Goal: Transaction & Acquisition: Purchase product/service

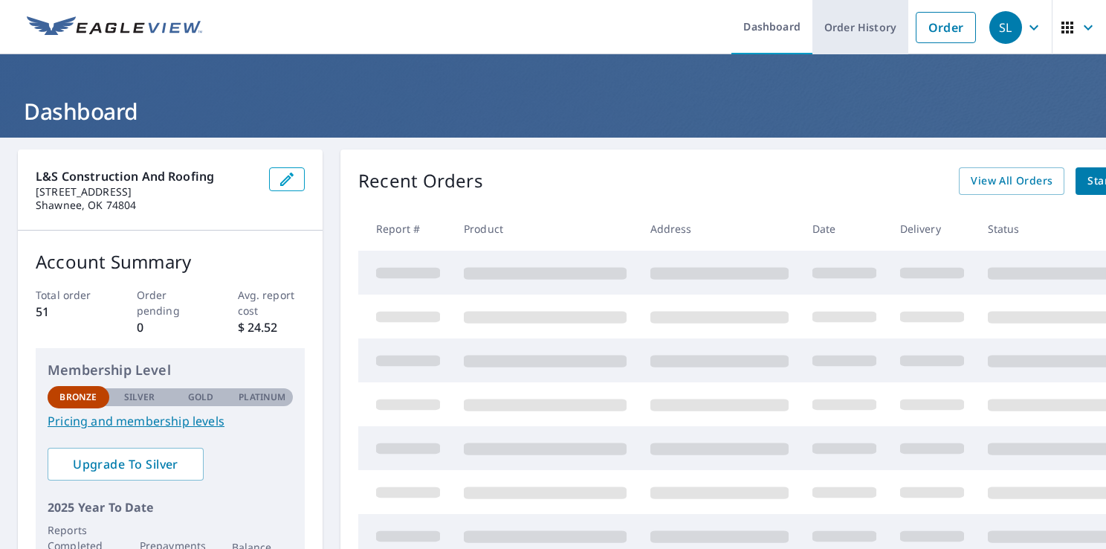
click at [835, 25] on link "Order History" at bounding box center [861, 27] width 96 height 54
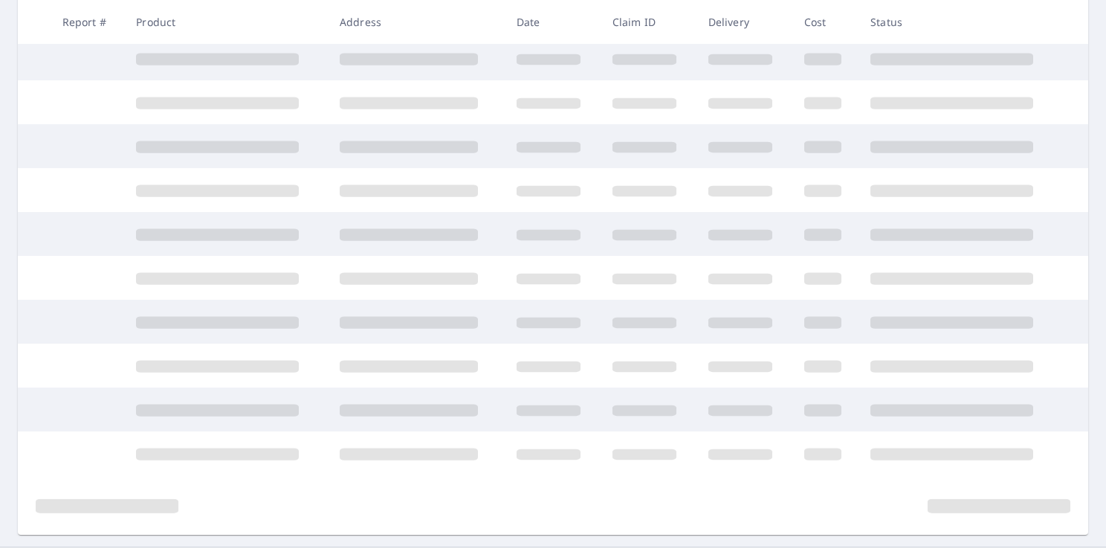
scroll to position [237, 0]
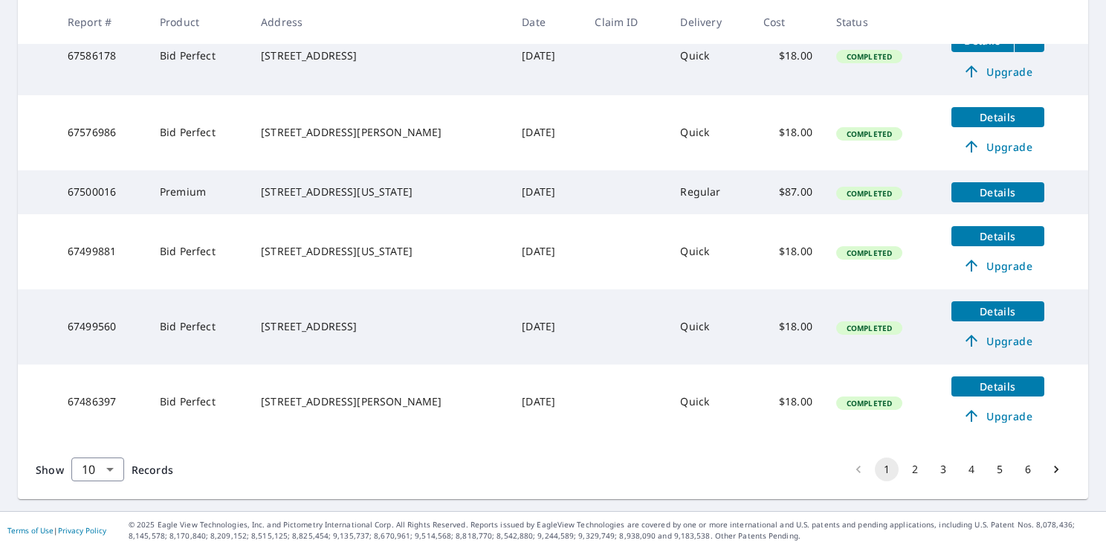
scroll to position [637, 0]
click at [903, 472] on button "2" at bounding box center [915, 469] width 24 height 24
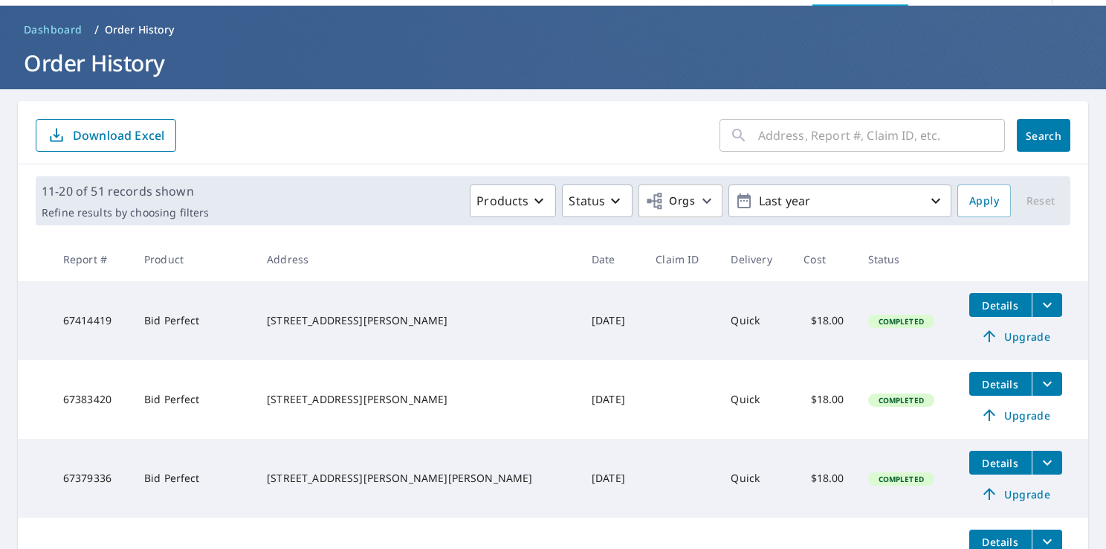
scroll to position [74, 0]
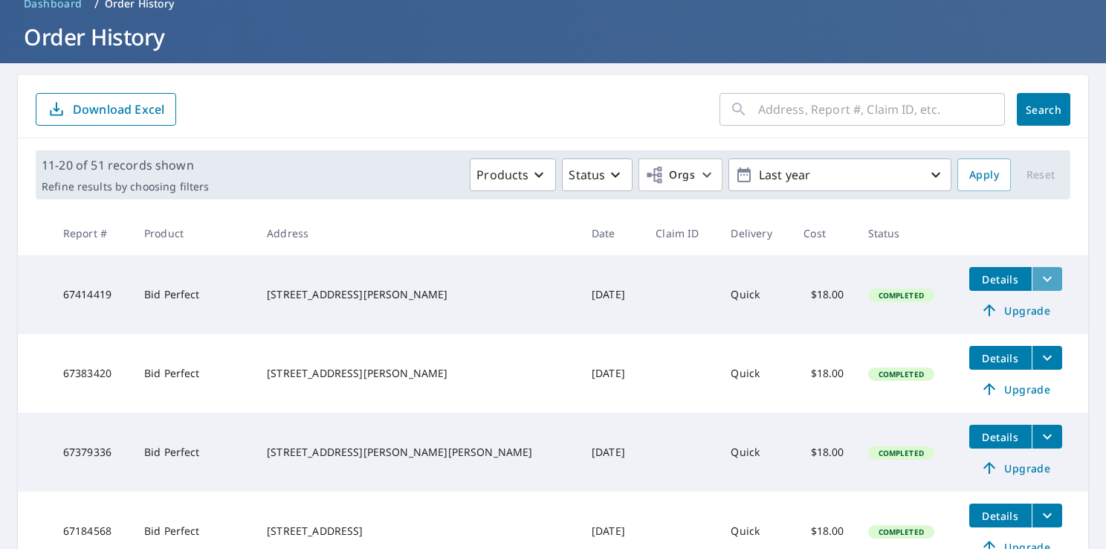
click at [1039, 276] on icon "filesDropdownBtn-67414419" at bounding box center [1048, 279] width 18 height 18
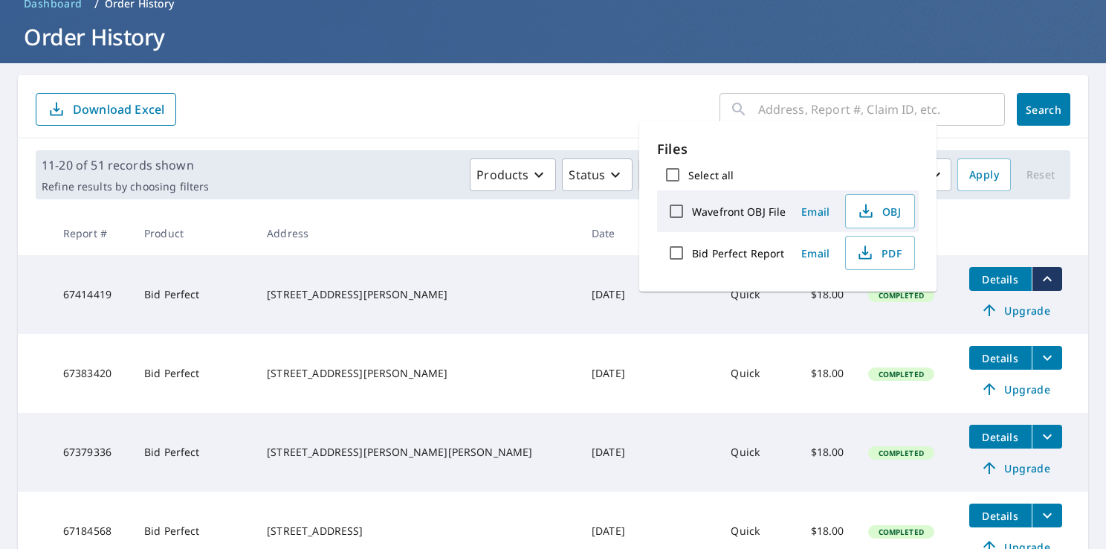
click at [732, 251] on label "Bid Perfect Report" at bounding box center [738, 253] width 92 height 14
click at [692, 251] on input "Bid Perfect Report" at bounding box center [676, 252] width 31 height 31
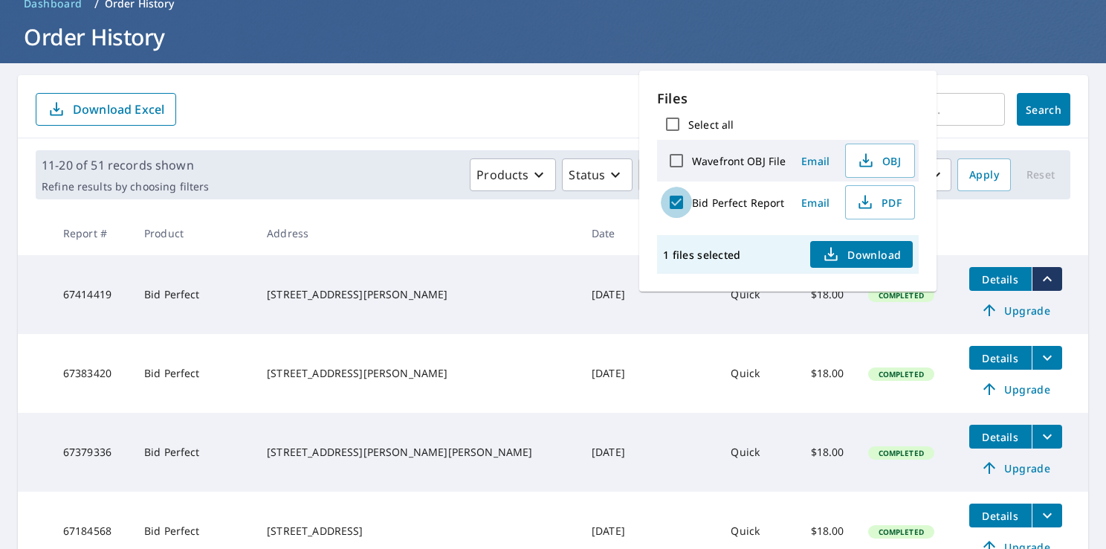
click at [677, 201] on input "Bid Perfect Report" at bounding box center [676, 202] width 31 height 31
checkbox input "false"
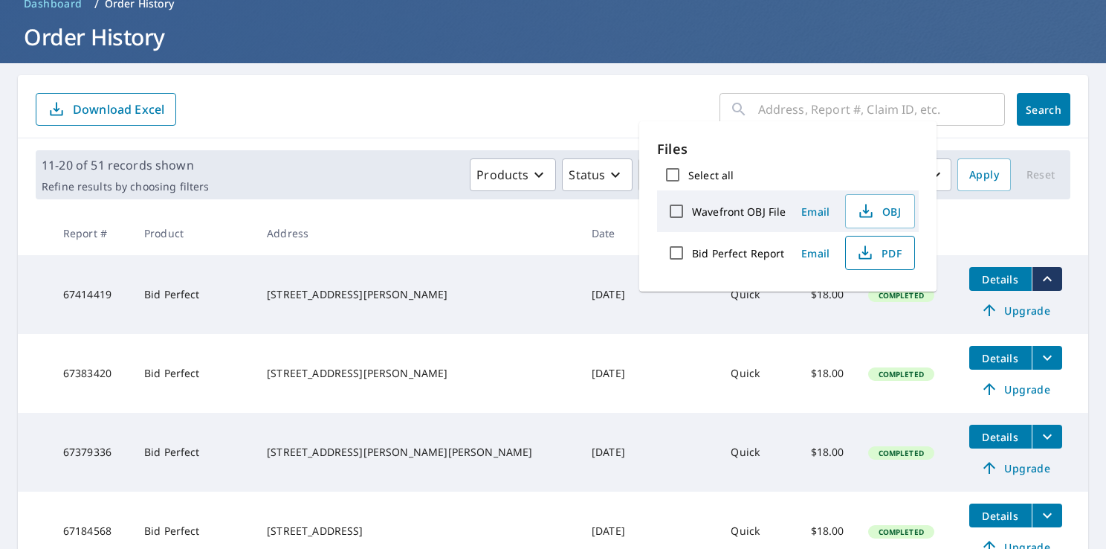
click at [886, 245] on span "PDF" at bounding box center [879, 253] width 48 height 18
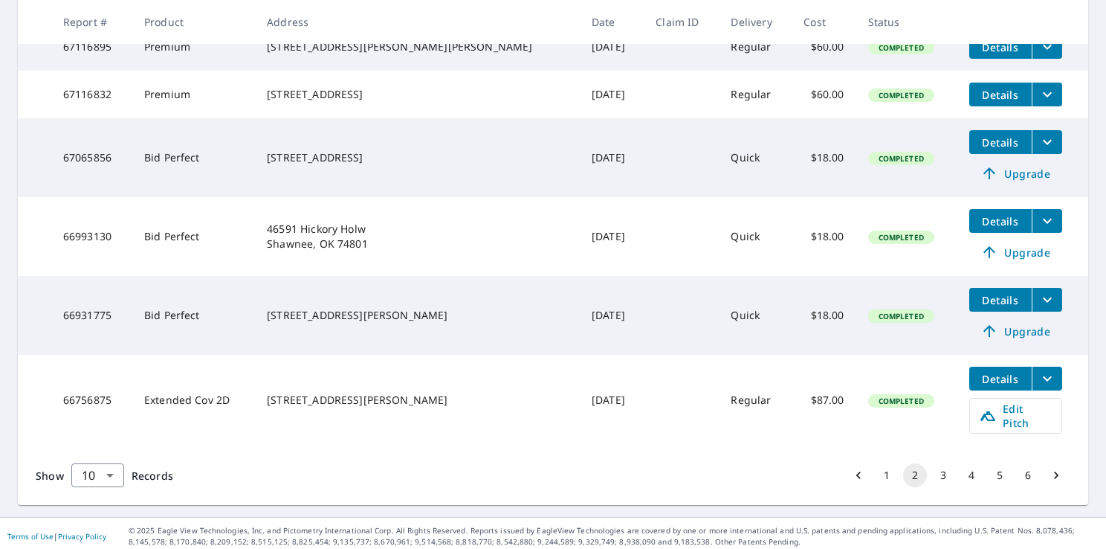
scroll to position [628, 0]
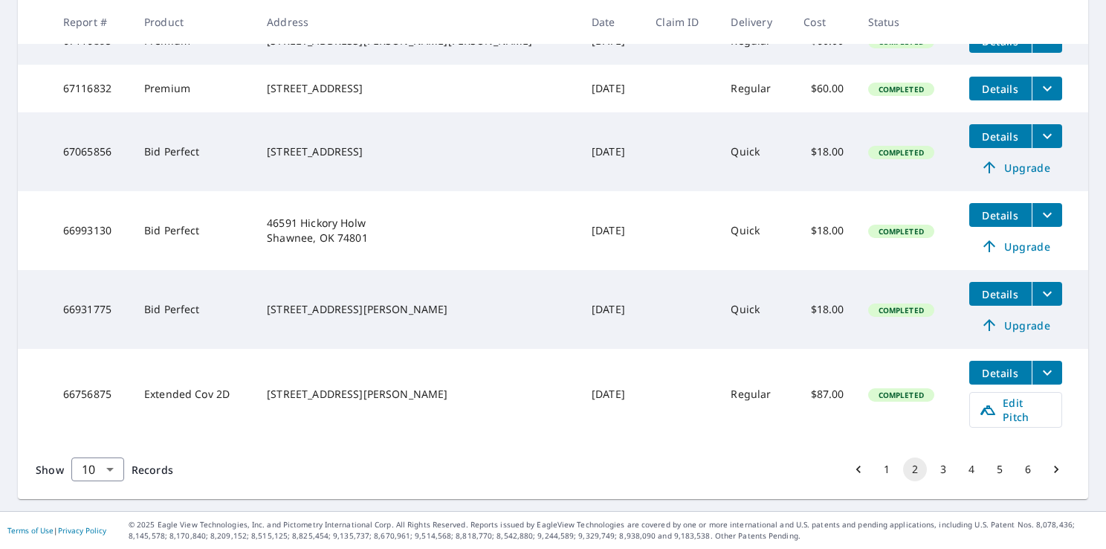
click at [933, 468] on button "3" at bounding box center [944, 469] width 24 height 24
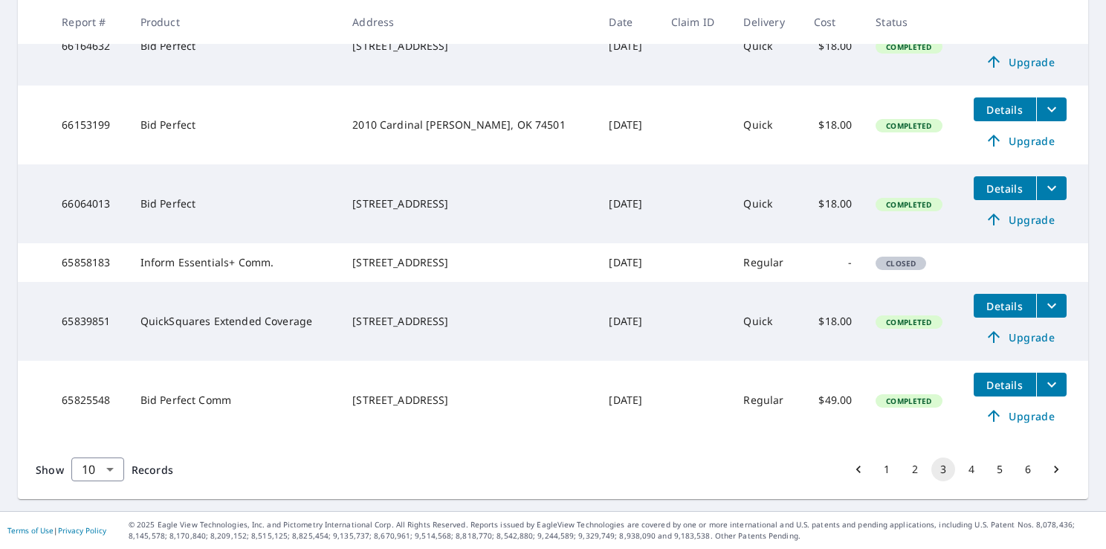
scroll to position [652, 0]
click at [875, 471] on button "1" at bounding box center [887, 469] width 24 height 24
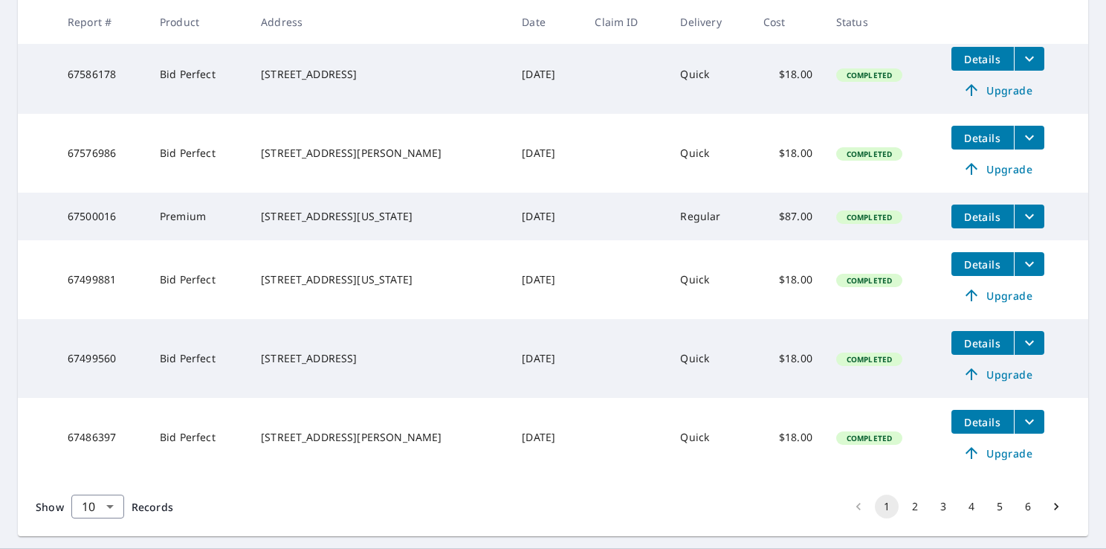
scroll to position [652, 0]
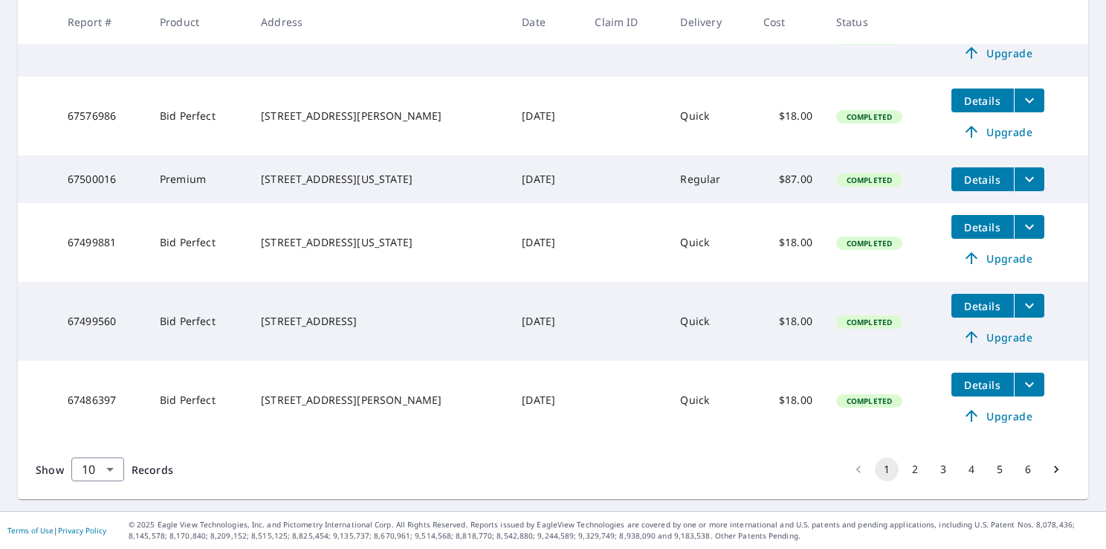
click at [962, 470] on button "4" at bounding box center [972, 469] width 24 height 24
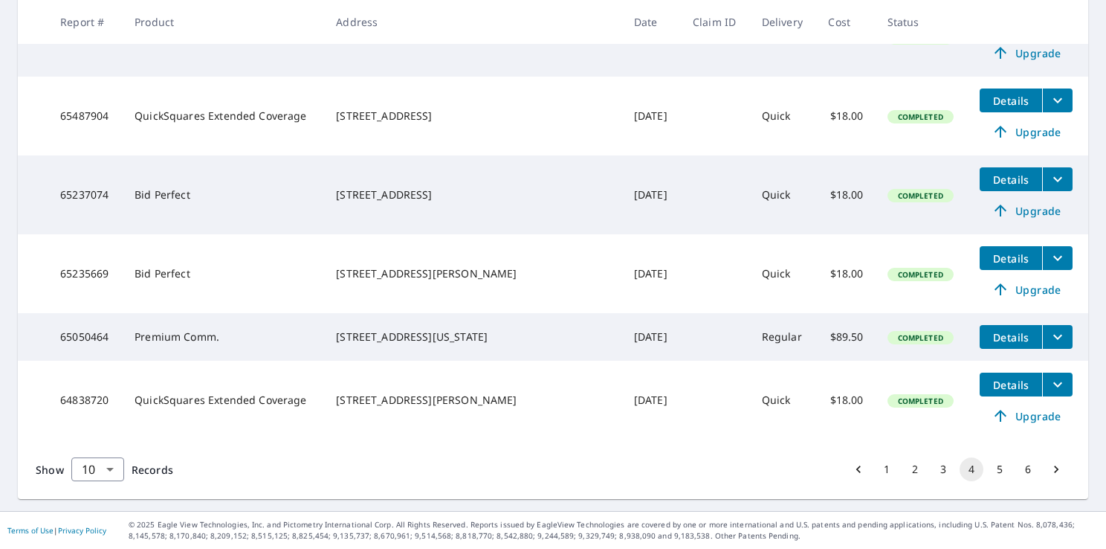
scroll to position [627, 0]
click at [988, 472] on button "5" at bounding box center [1000, 469] width 24 height 24
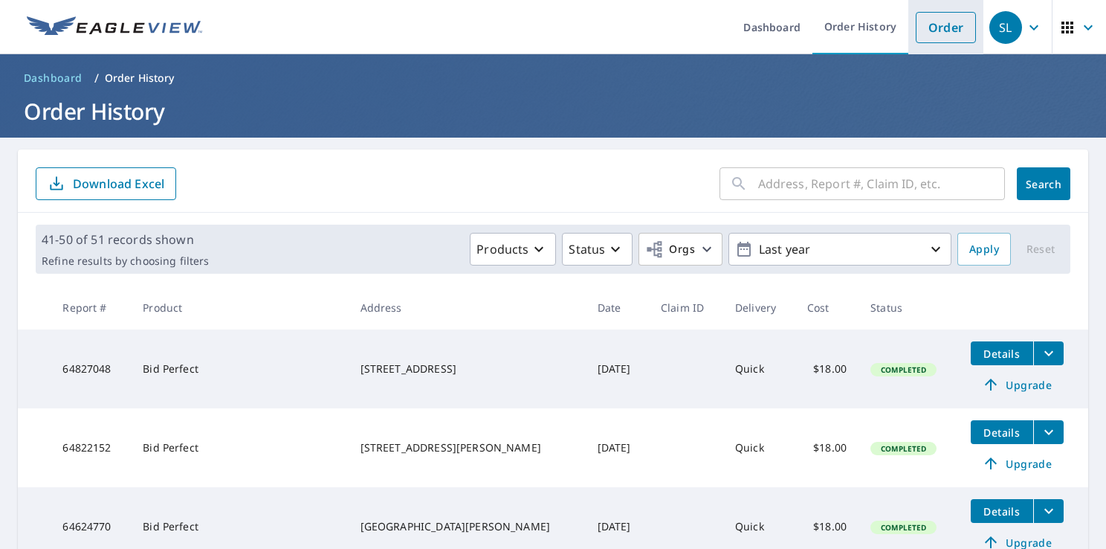
click at [938, 28] on link "Order" at bounding box center [946, 27] width 60 height 31
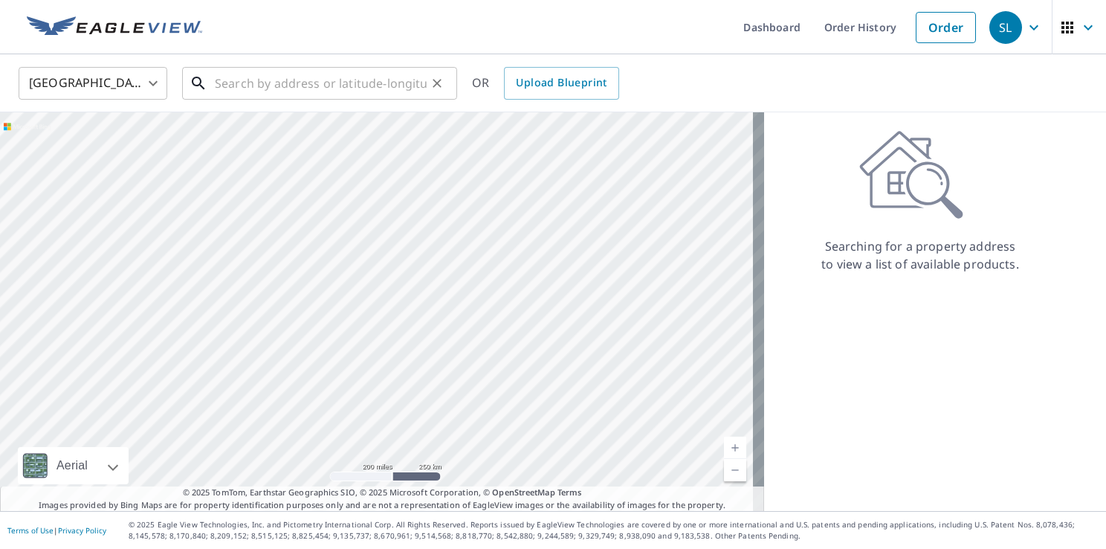
click at [252, 86] on input "text" at bounding box center [321, 83] width 212 height 42
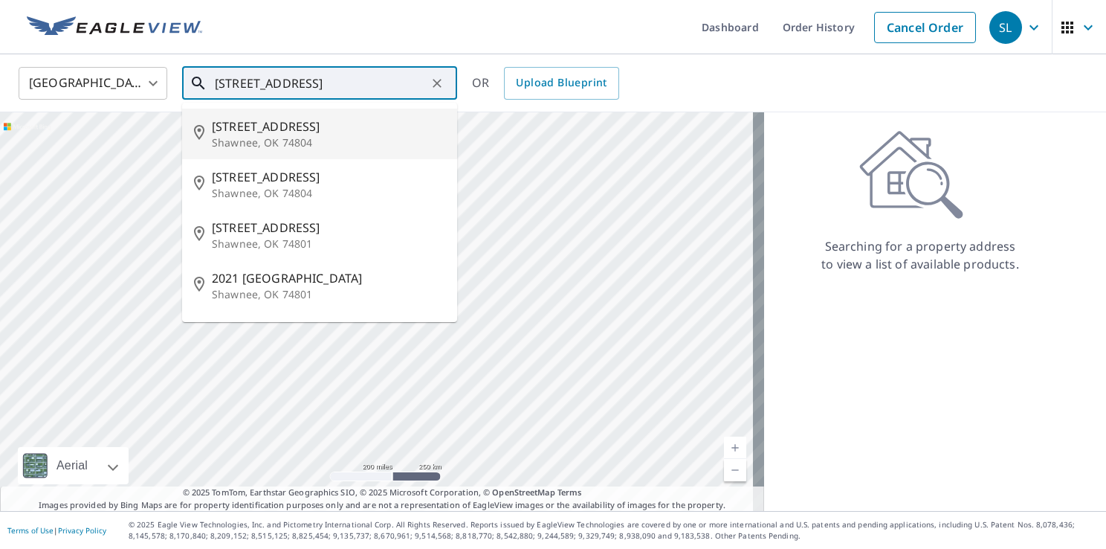
click at [224, 120] on span "[STREET_ADDRESS]" at bounding box center [328, 126] width 233 height 18
type input "[STREET_ADDRESS]"
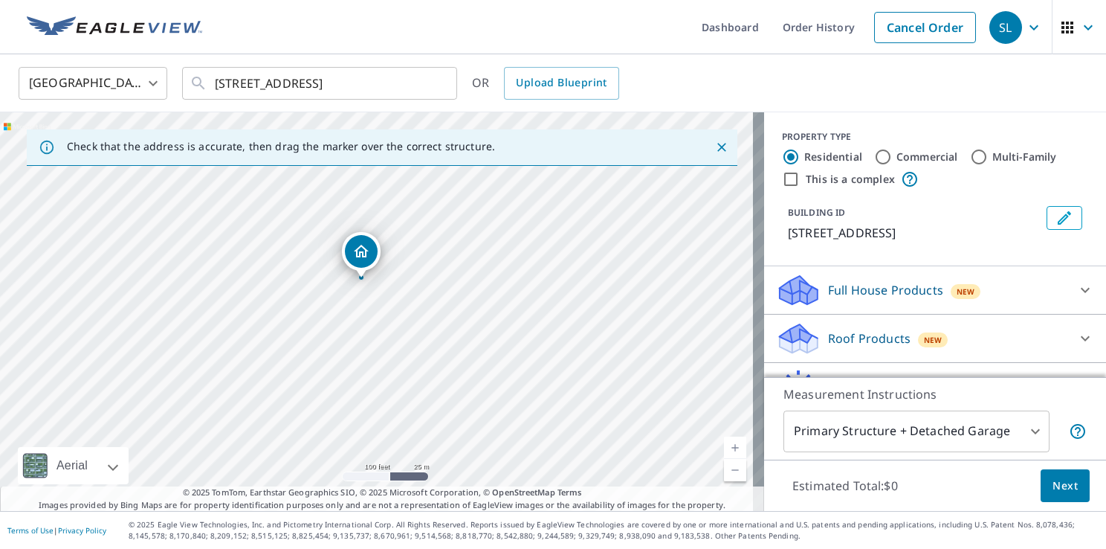
drag, startPoint x: 280, startPoint y: 369, endPoint x: 402, endPoint y: 265, distance: 159.9
click at [402, 265] on div "[STREET_ADDRESS]" at bounding box center [382, 311] width 764 height 399
drag, startPoint x: 295, startPoint y: 355, endPoint x: 452, endPoint y: 222, distance: 205.8
click at [452, 222] on div "[STREET_ADDRESS]" at bounding box center [382, 311] width 764 height 399
drag, startPoint x: 402, startPoint y: 233, endPoint x: 434, endPoint y: 344, distance: 116.2
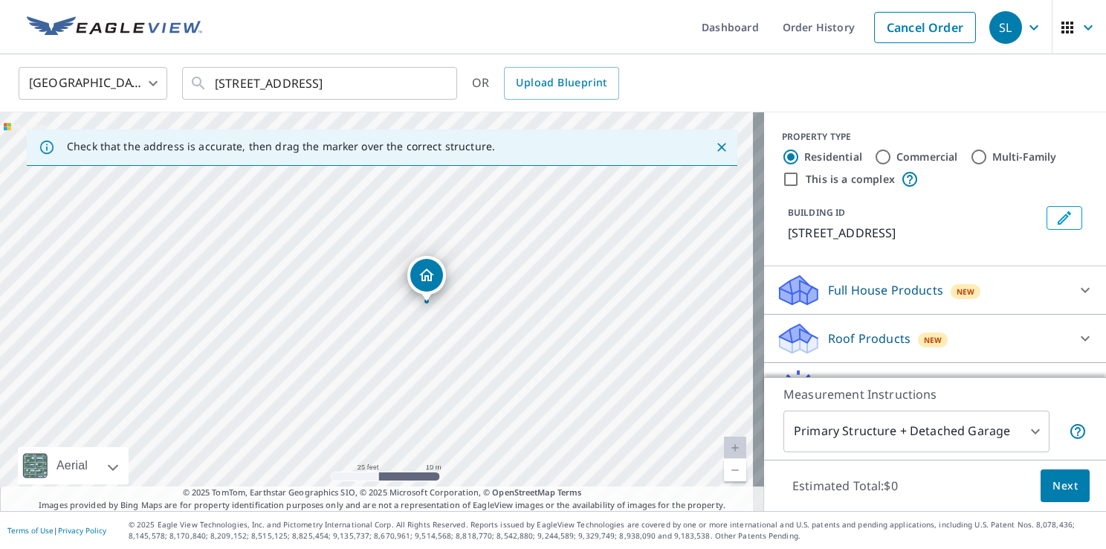
click at [434, 344] on div "[STREET_ADDRESS]" at bounding box center [382, 311] width 764 height 399
click at [342, 276] on div "[STREET_ADDRESS]" at bounding box center [382, 311] width 764 height 399
drag, startPoint x: 374, startPoint y: 282, endPoint x: 291, endPoint y: 264, distance: 85.2
drag, startPoint x: 208, startPoint y: 82, endPoint x: 423, endPoint y: 78, distance: 214.9
click at [423, 78] on div "[STREET_ADDRESS] ​" at bounding box center [319, 83] width 275 height 33
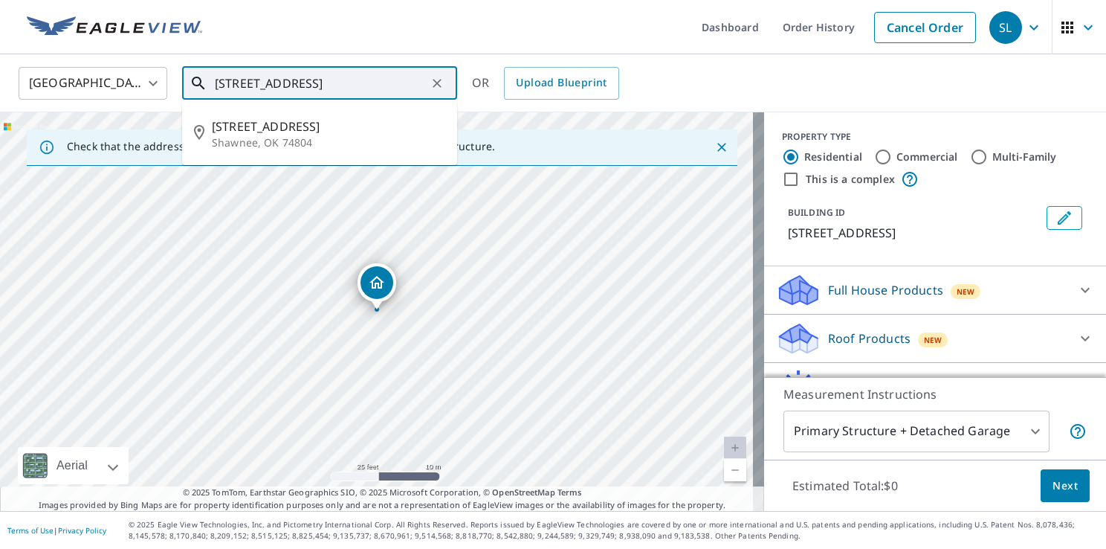
drag, startPoint x: 425, startPoint y: 82, endPoint x: 210, endPoint y: 80, distance: 214.9
click at [210, 80] on div "[STREET_ADDRESS] ​" at bounding box center [319, 83] width 275 height 33
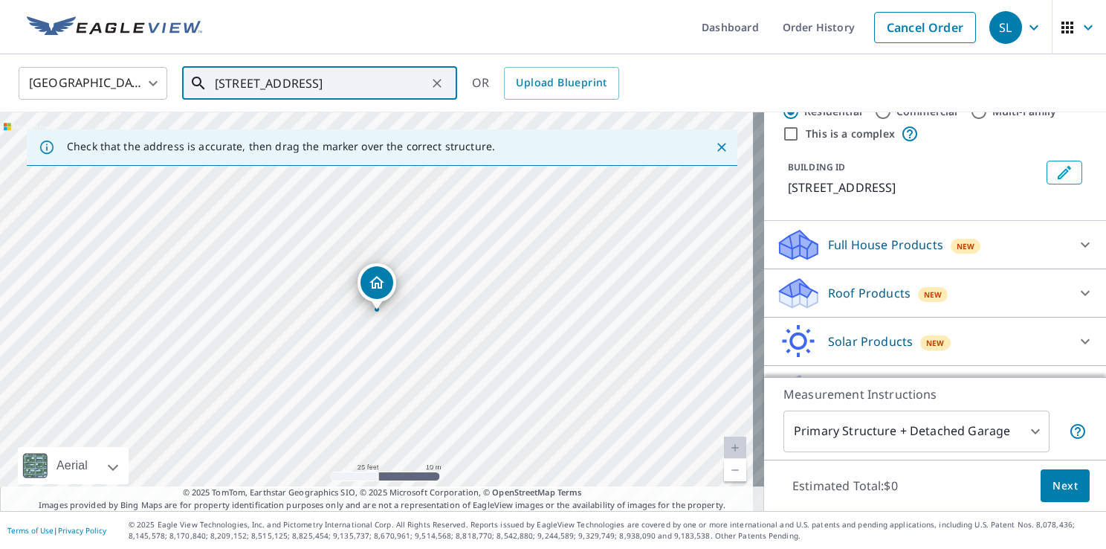
scroll to position [81, 0]
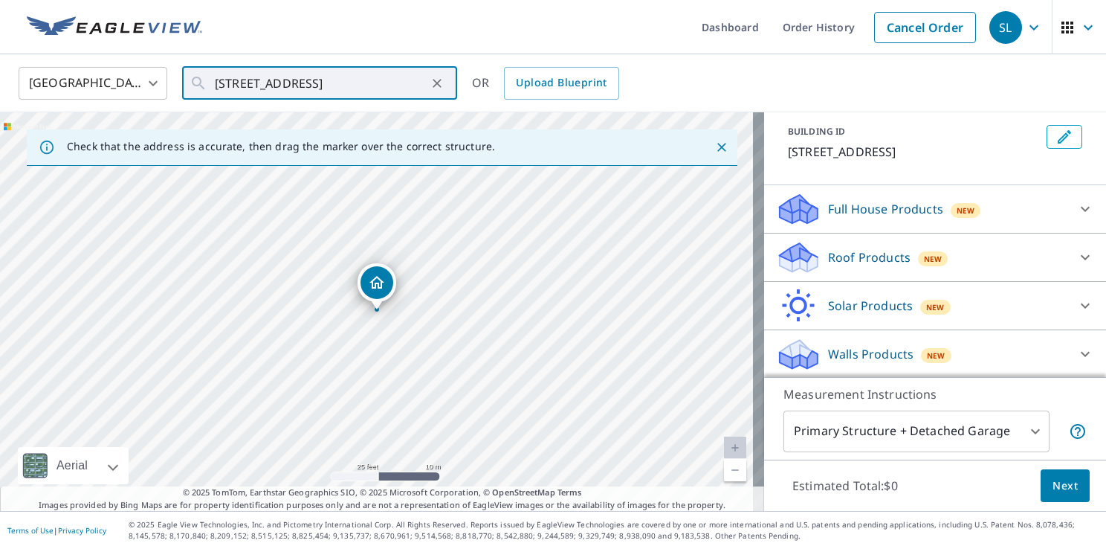
click at [1061, 486] on span "Next" at bounding box center [1065, 486] width 25 height 19
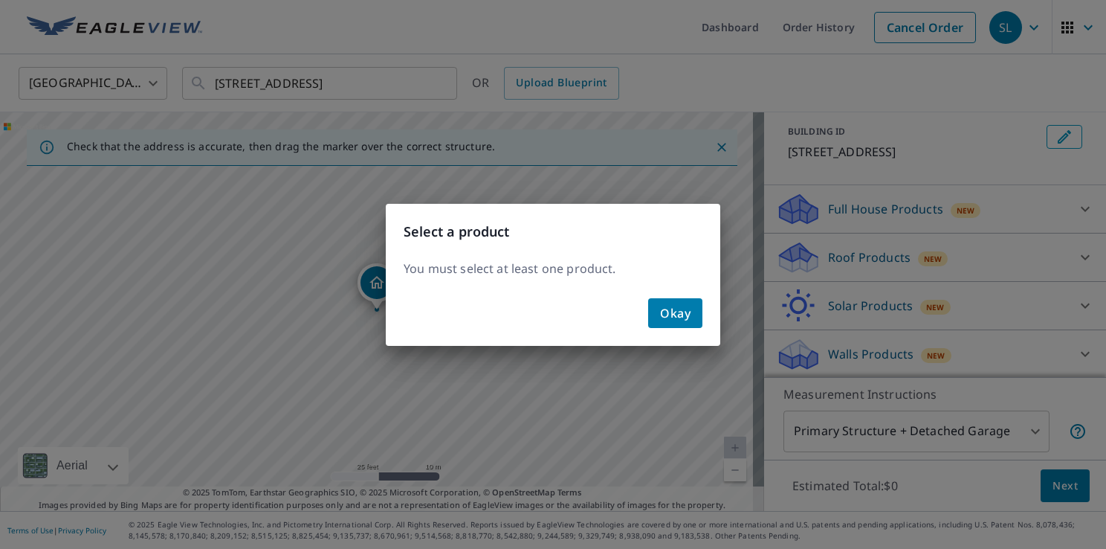
click at [678, 312] on span "Okay" at bounding box center [675, 313] width 30 height 21
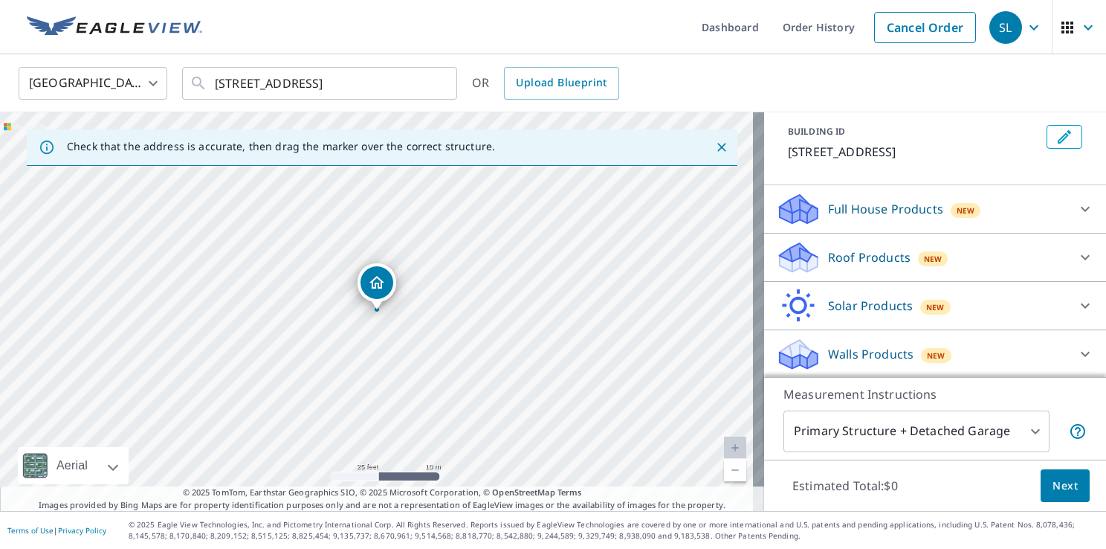
click at [1077, 255] on icon at bounding box center [1086, 257] width 18 height 18
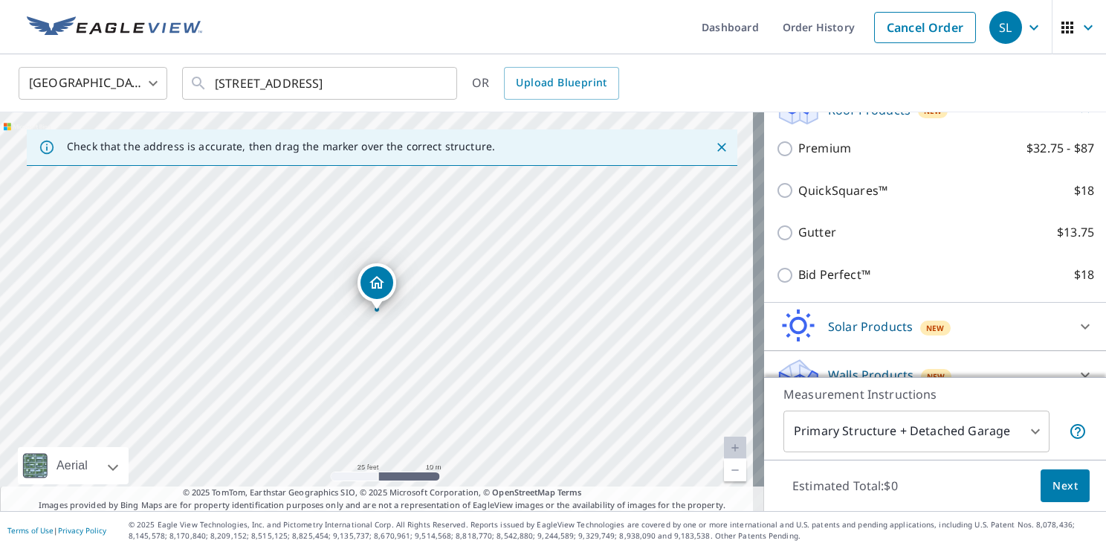
scroll to position [230, 0]
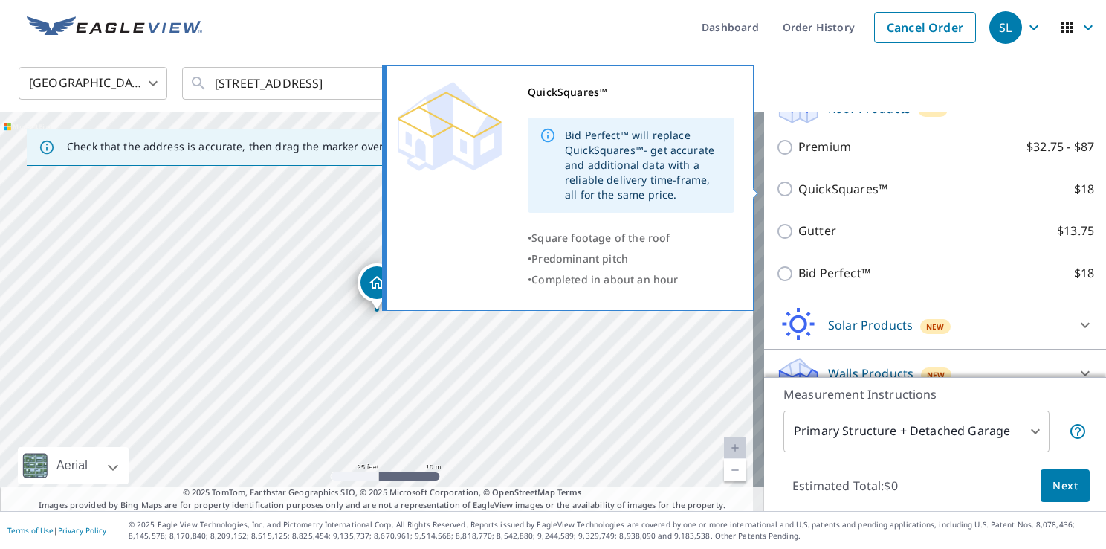
click at [776, 190] on input "QuickSquares™ $18" at bounding box center [787, 189] width 22 height 18
checkbox input "true"
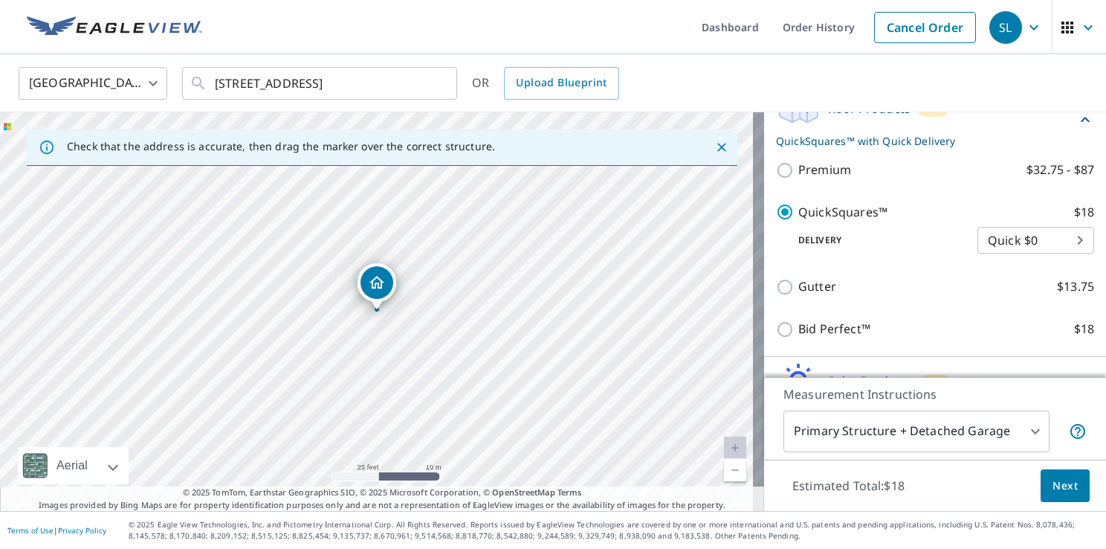
click at [1053, 486] on span "Next" at bounding box center [1065, 486] width 25 height 19
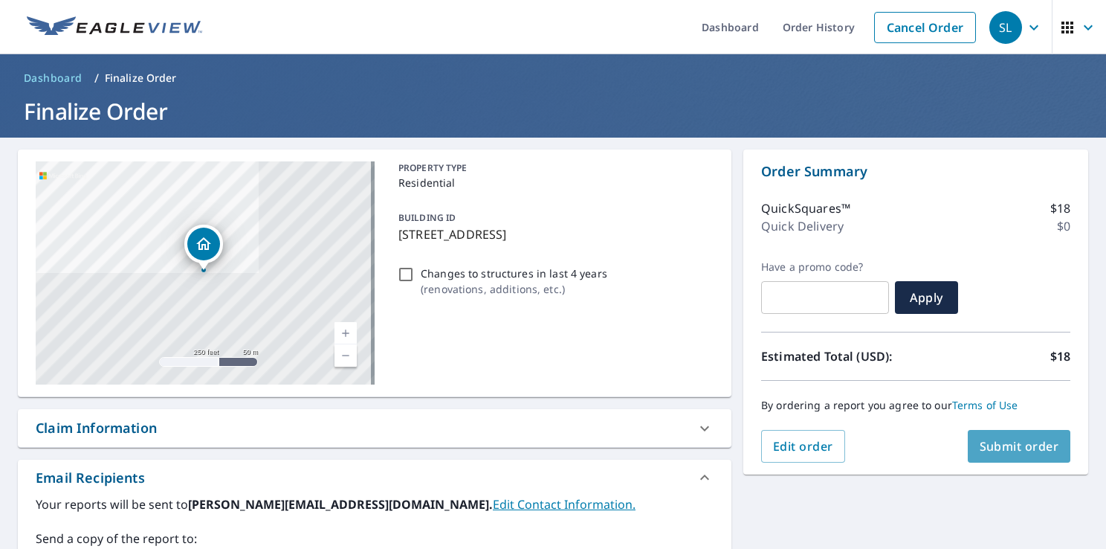
click at [1009, 448] on span "Submit order" at bounding box center [1020, 446] width 80 height 16
